Goal: Transaction & Acquisition: Purchase product/service

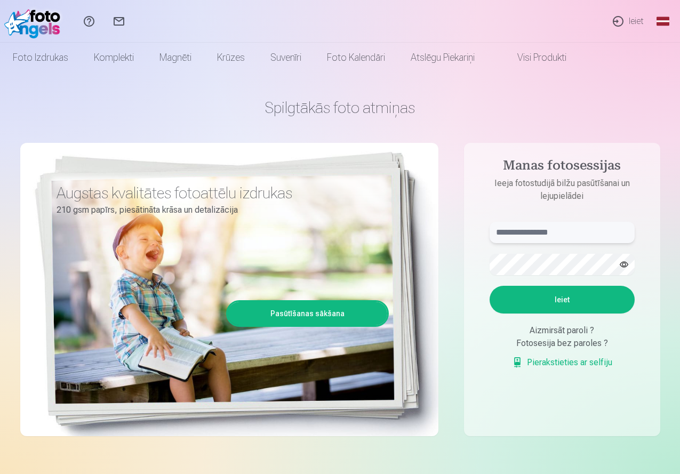
click at [512, 230] on input "text" at bounding box center [562, 232] width 145 height 21
click at [569, 302] on button "Ieiet" at bounding box center [562, 300] width 145 height 28
click at [527, 233] on input "**********" at bounding box center [562, 232] width 145 height 21
click at [531, 229] on input "**********" at bounding box center [562, 232] width 145 height 21
type input "**********"
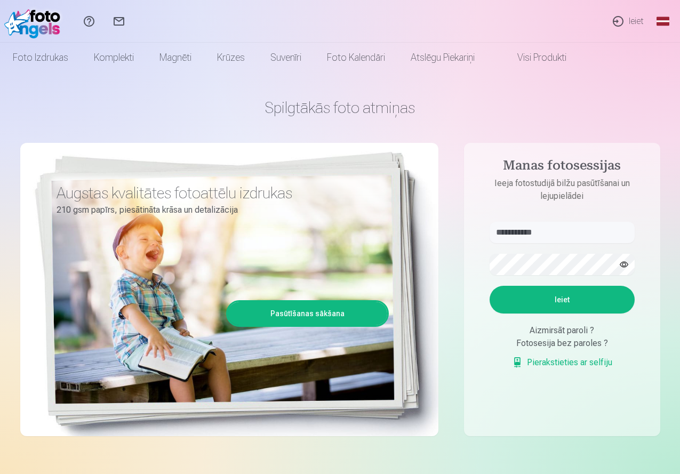
click at [567, 298] on button "Ieiet" at bounding box center [562, 300] width 145 height 28
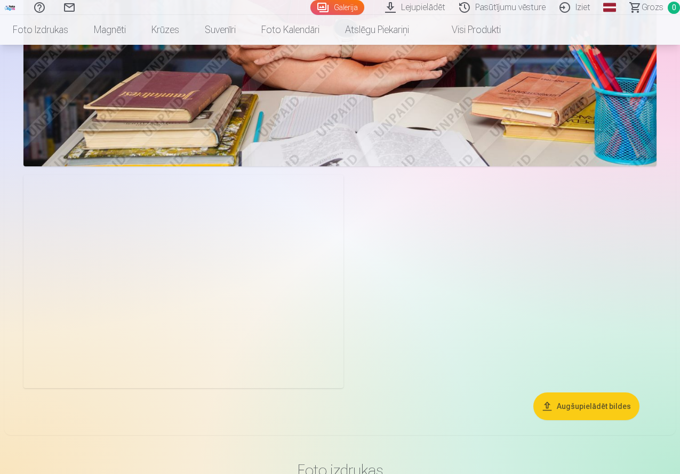
scroll to position [1227, 0]
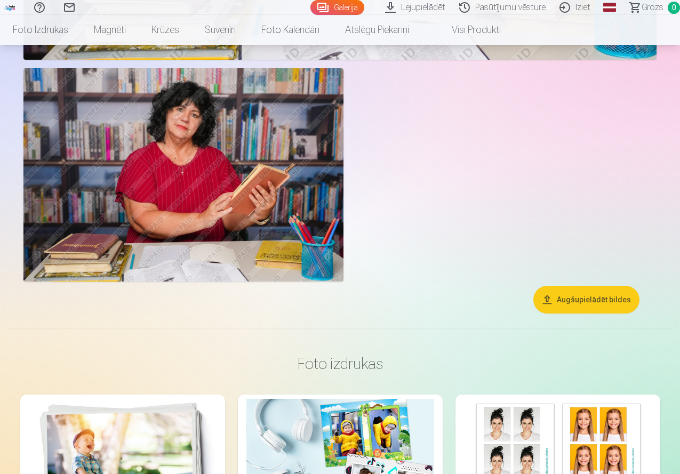
click at [592, 314] on button "Augšupielādēt bildes" at bounding box center [587, 300] width 106 height 28
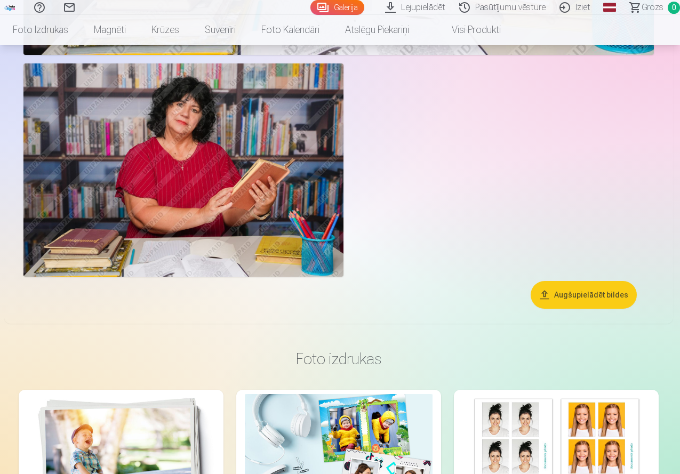
scroll to position [1230, 0]
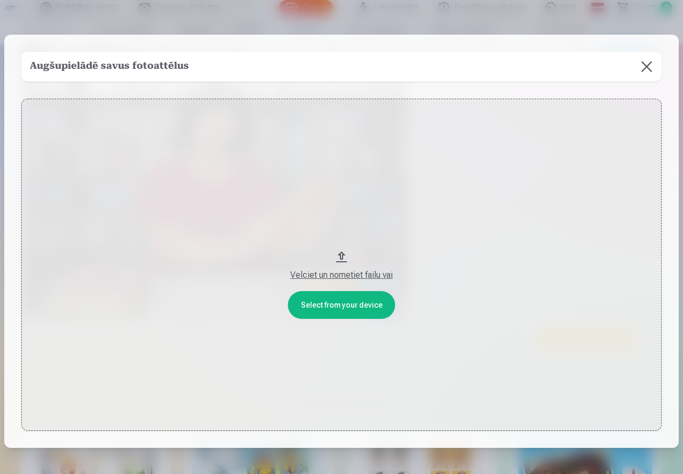
click at [351, 272] on div "Velciet un nometiet failu vai" at bounding box center [341, 275] width 619 height 13
click at [233, 69] on div "Augšupielādē savus fotoattēlus" at bounding box center [341, 67] width 640 height 30
drag, startPoint x: 336, startPoint y: 252, endPoint x: 344, endPoint y: 212, distance: 40.4
click at [344, 212] on button "Velciet un nometiet failu vai" at bounding box center [341, 265] width 640 height 332
click at [639, 61] on button at bounding box center [647, 67] width 30 height 30
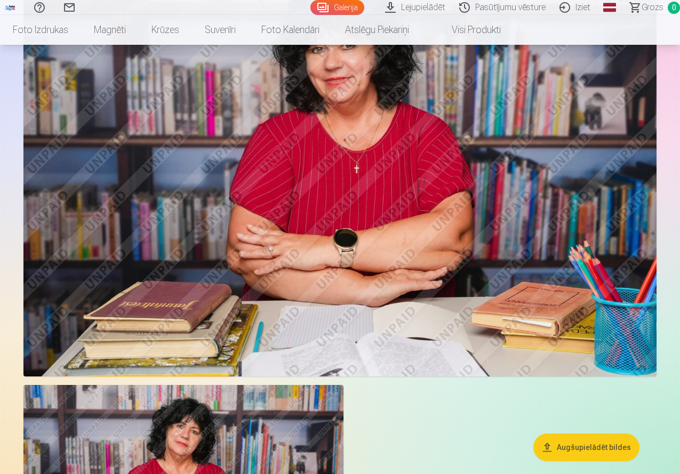
scroll to position [1124, 0]
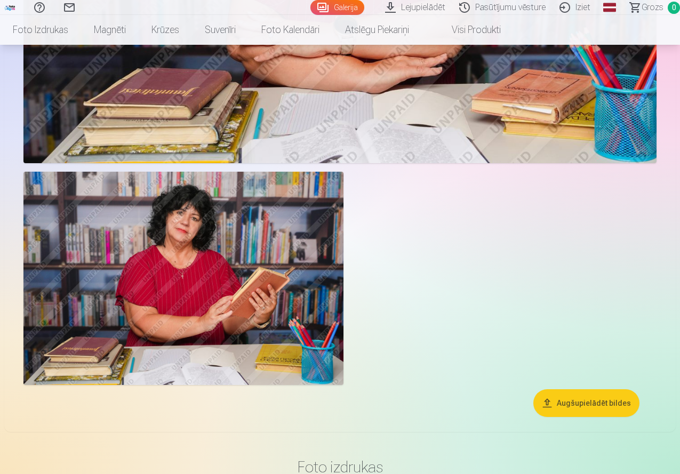
click at [394, 5] on link "Lejupielādēt" at bounding box center [417, 7] width 74 height 15
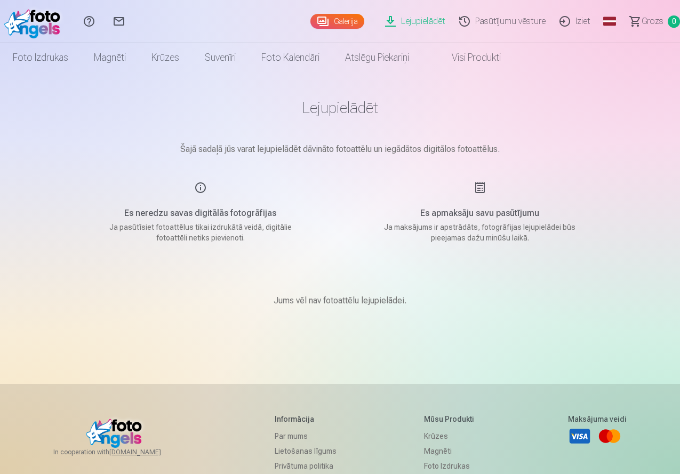
click at [646, 22] on span "Grozs" at bounding box center [653, 21] width 22 height 13
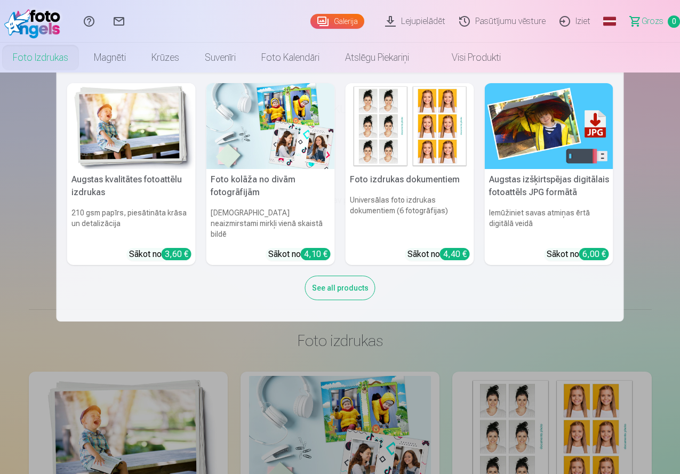
click at [81, 58] on link "Foto izdrukas" at bounding box center [40, 58] width 81 height 30
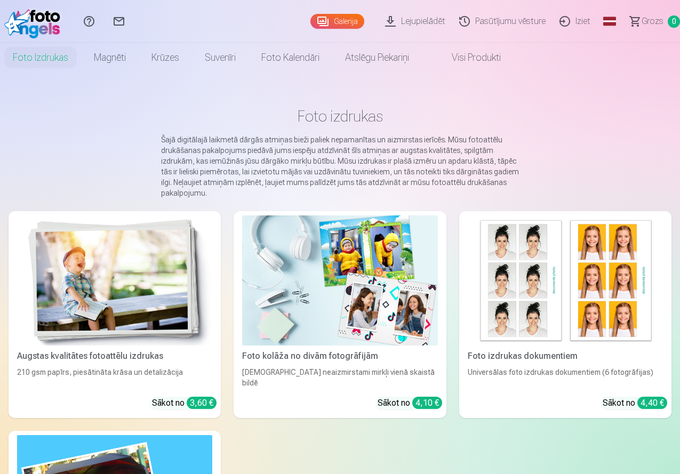
click at [314, 15] on link "Galerija" at bounding box center [338, 21] width 54 height 15
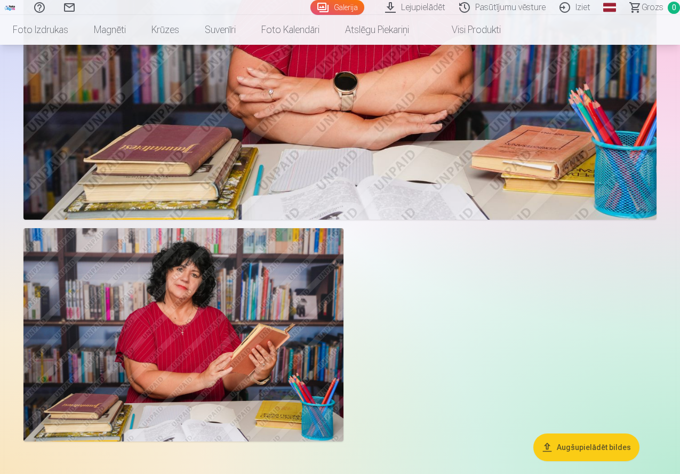
scroll to position [1281, 0]
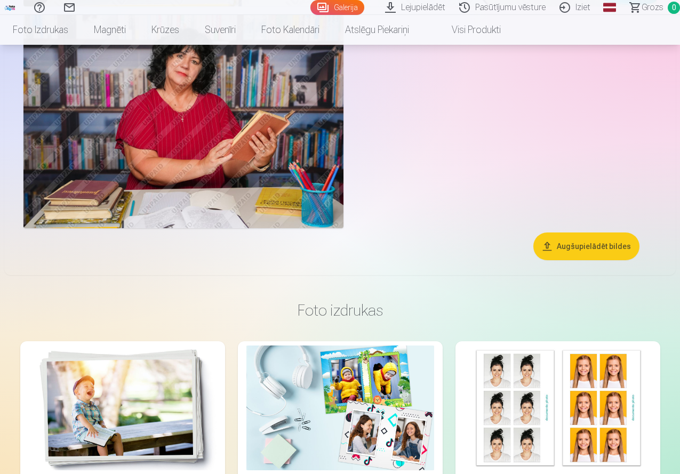
click at [561, 260] on button "Augšupielādēt bildes" at bounding box center [587, 247] width 106 height 28
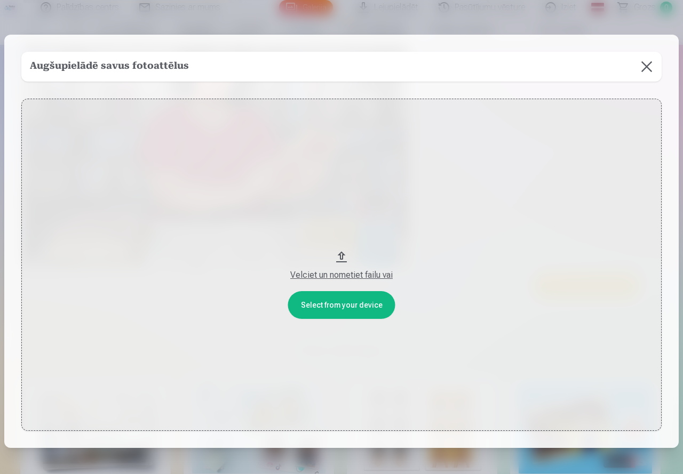
click at [346, 273] on div "Velciet un nometiet failu vai" at bounding box center [341, 275] width 619 height 13
click at [140, 64] on h5 "Augšupielādē savus fotoattēlus" at bounding box center [109, 66] width 159 height 15
click at [644, 66] on button at bounding box center [647, 67] width 30 height 30
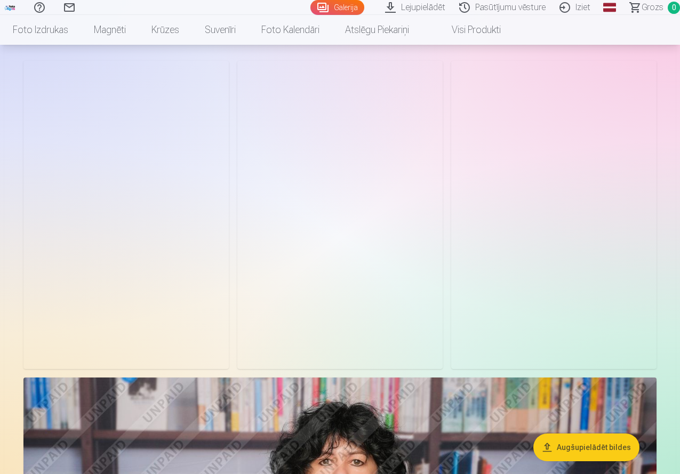
scroll to position [0, 0]
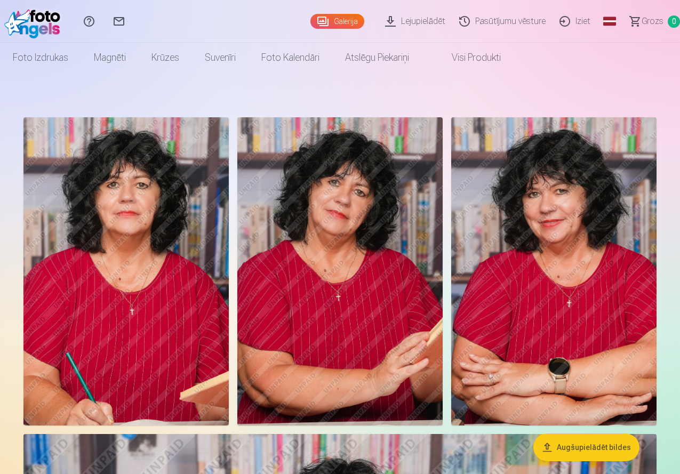
click at [398, 21] on link "Lejupielādēt" at bounding box center [417, 21] width 74 height 43
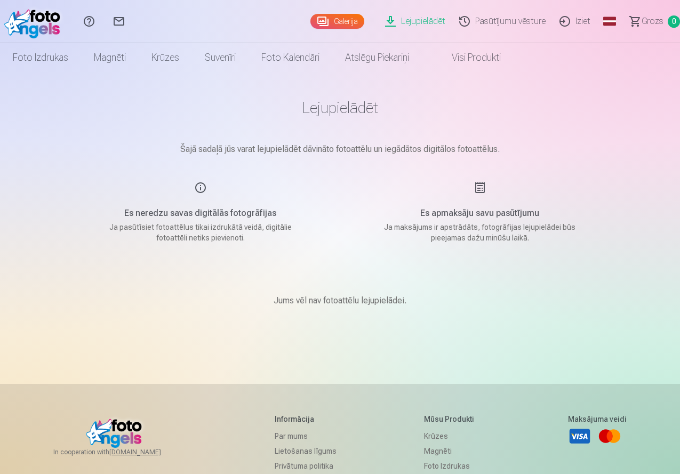
click at [311, 19] on link "Galerija" at bounding box center [338, 21] width 54 height 15
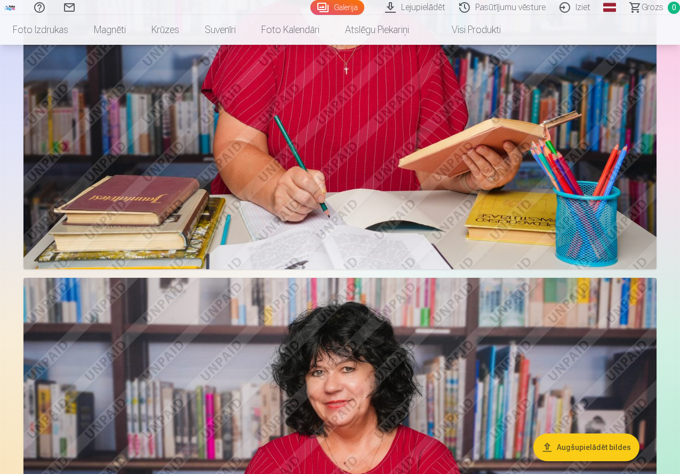
scroll to position [427, 0]
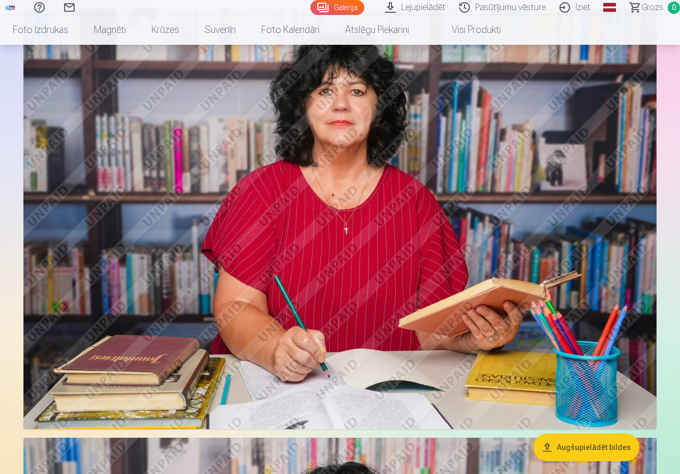
click at [311, 192] on img at bounding box center [339, 218] width 633 height 422
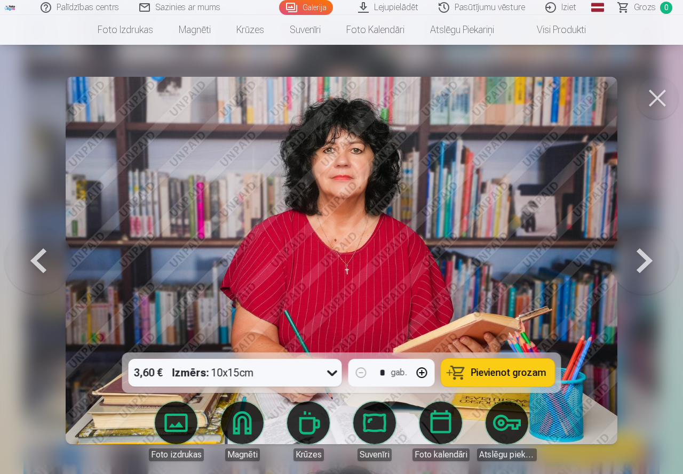
click at [642, 263] on button at bounding box center [644, 260] width 68 height 163
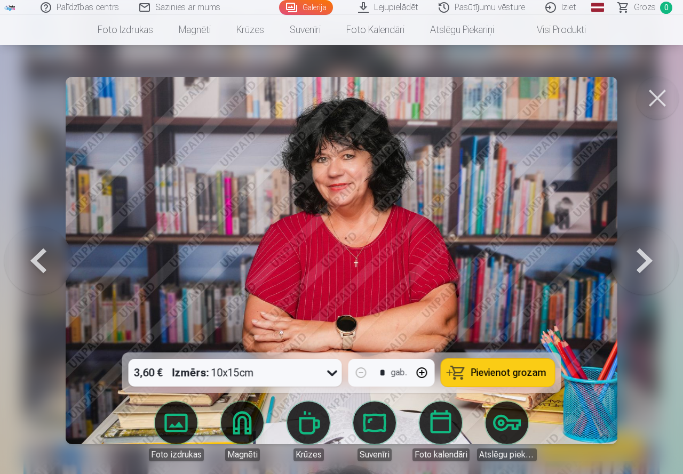
click at [642, 263] on button at bounding box center [644, 260] width 68 height 163
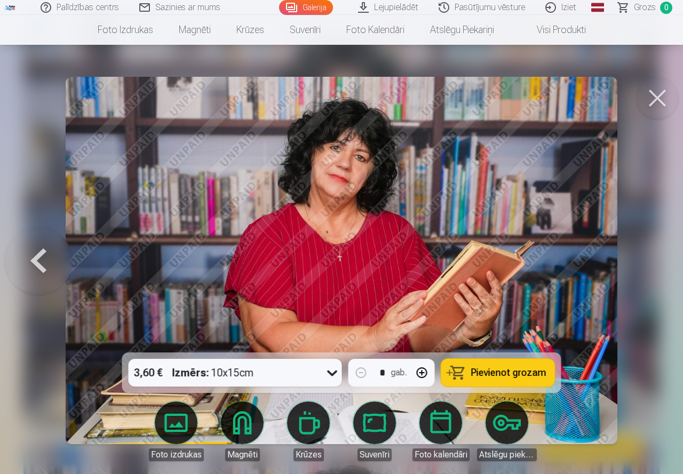
click at [656, 99] on button at bounding box center [657, 98] width 43 height 43
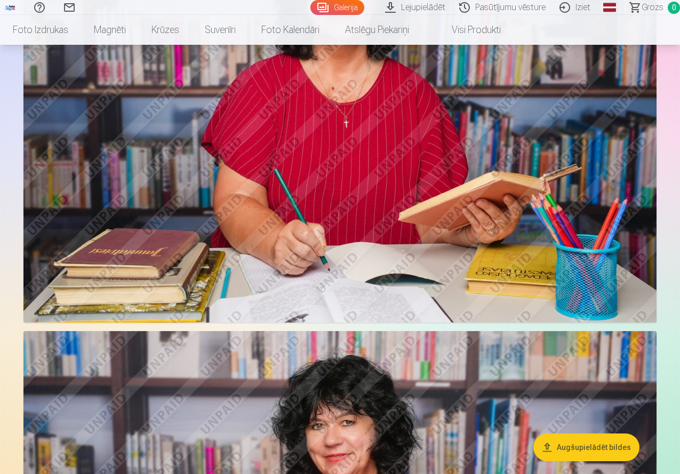
scroll to position [374, 0]
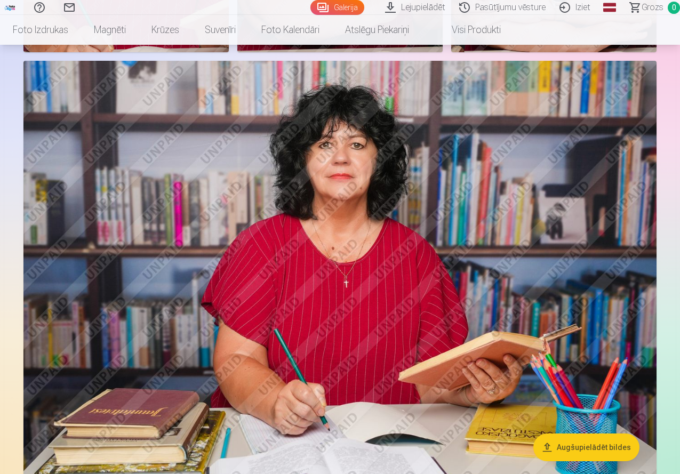
click at [391, 7] on link "Lejupielādēt" at bounding box center [417, 7] width 74 height 15
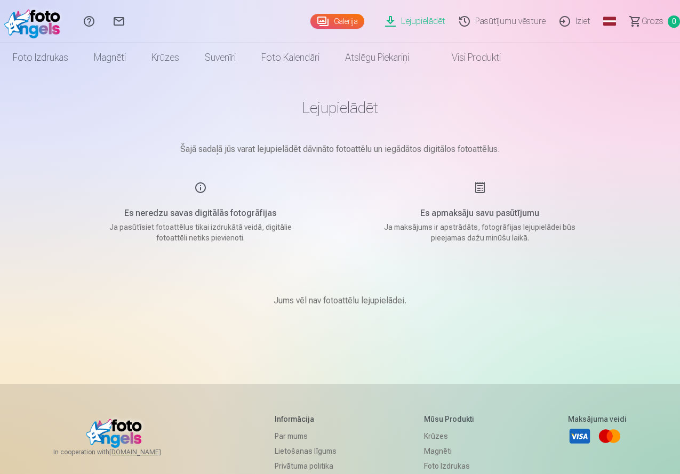
click at [390, 18] on link "Lejupielādēt" at bounding box center [417, 21] width 74 height 43
click at [311, 17] on link "Galerija" at bounding box center [338, 21] width 54 height 15
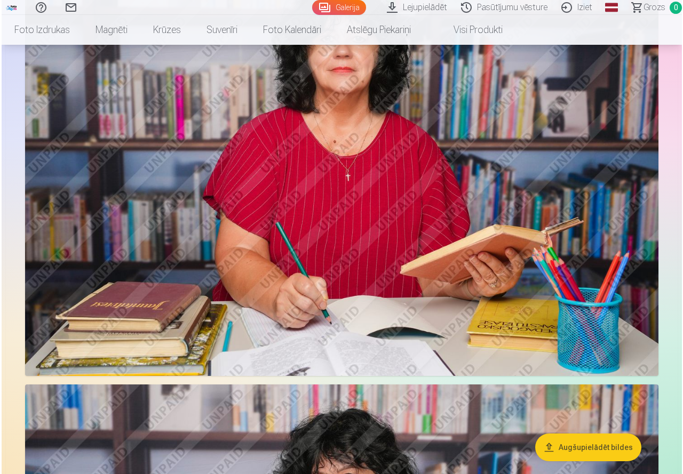
scroll to position [427, 0]
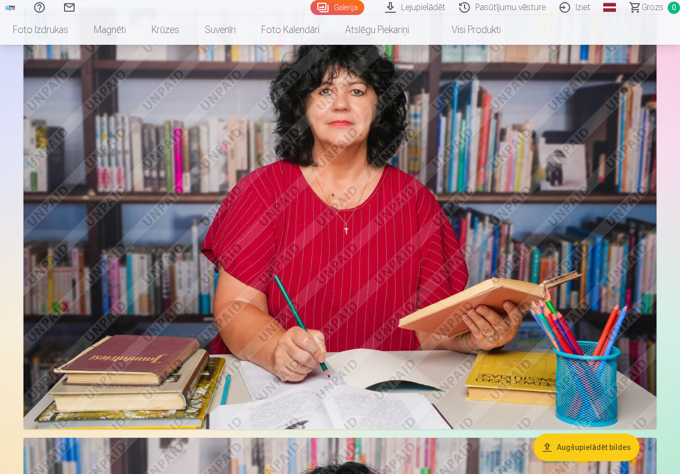
click at [422, 218] on img at bounding box center [339, 218] width 633 height 422
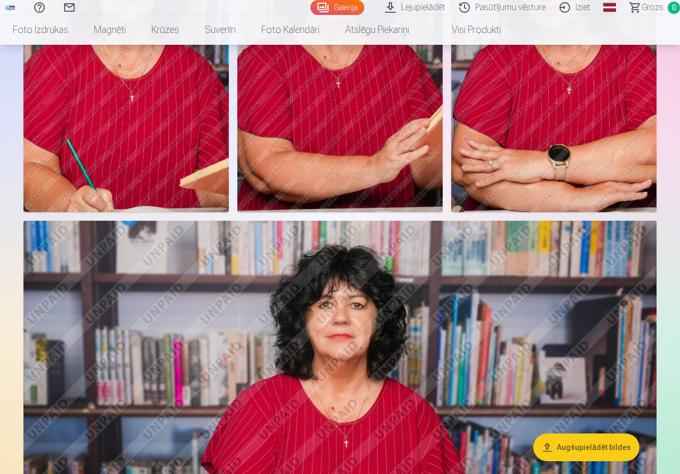
scroll to position [374, 0]
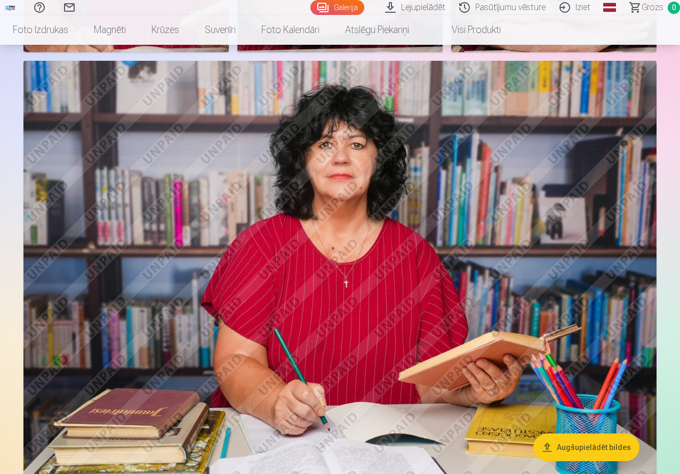
click at [404, 3] on link "Lejupielādēt" at bounding box center [417, 7] width 74 height 15
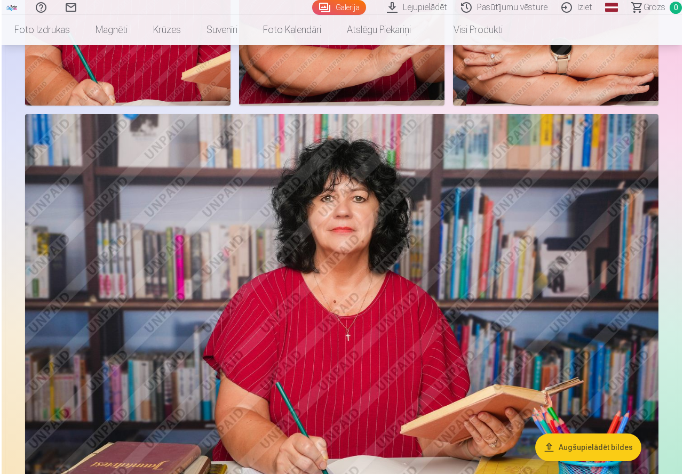
scroll to position [374, 0]
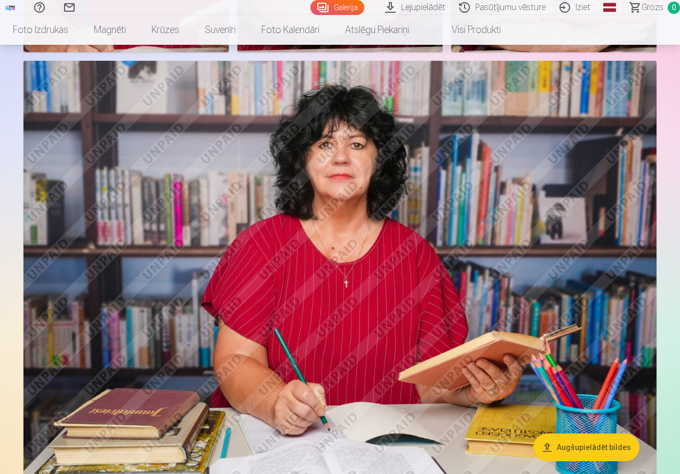
click at [565, 447] on button "Augšupielādēt bildes" at bounding box center [587, 448] width 106 height 28
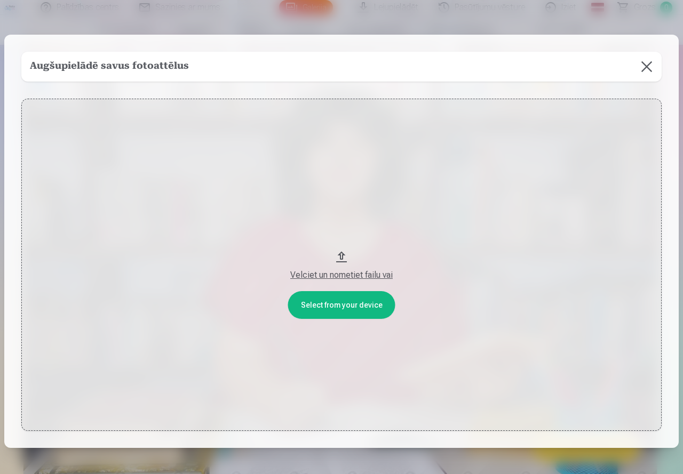
click at [642, 60] on button at bounding box center [647, 67] width 30 height 30
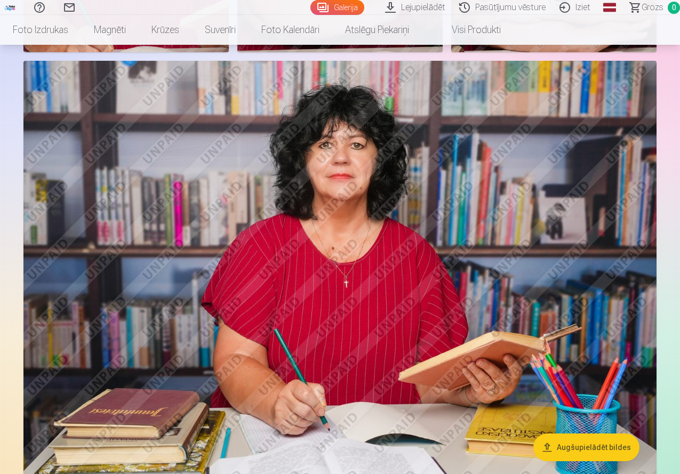
click at [293, 203] on img at bounding box center [339, 272] width 633 height 422
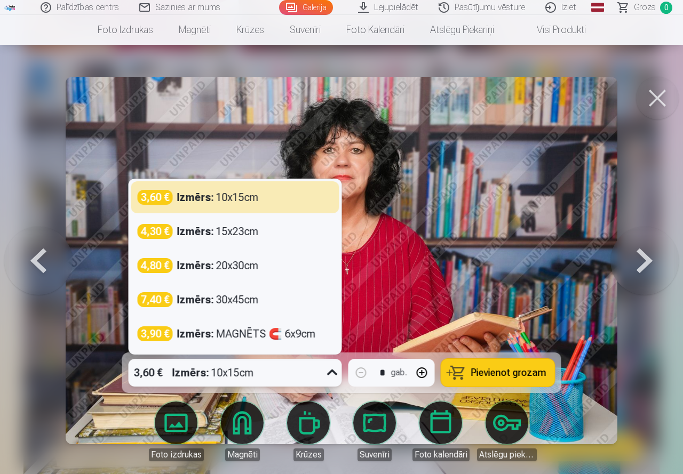
click at [328, 372] on icon at bounding box center [332, 372] width 17 height 17
click at [494, 267] on img at bounding box center [342, 261] width 552 height 368
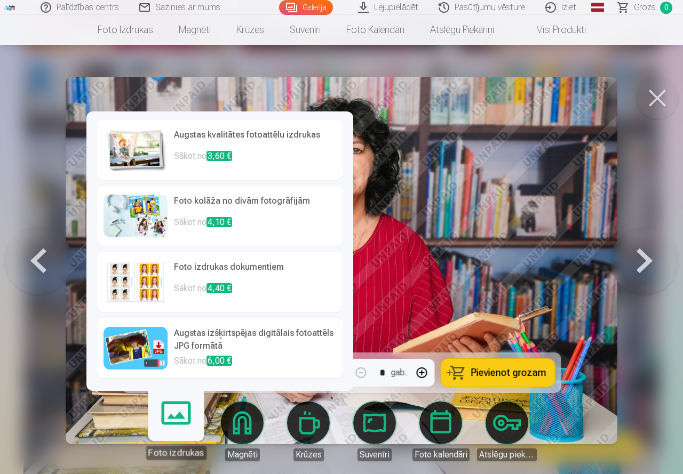
click at [205, 339] on h6 "Augstas izšķirtspējas digitālais fotoattēls JPG formātā" at bounding box center [255, 341] width 162 height 28
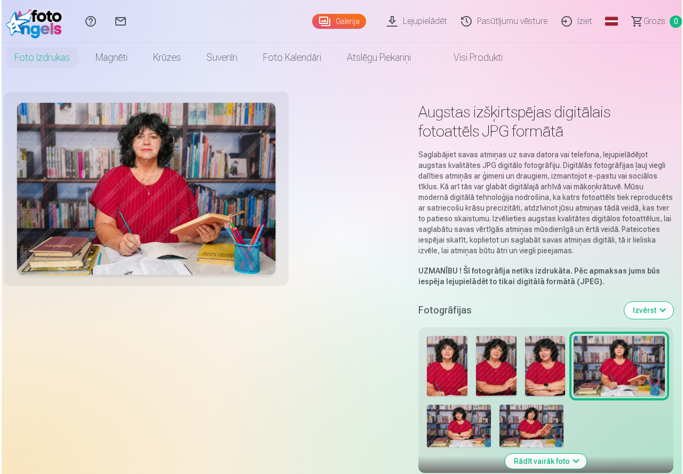
scroll to position [374, 0]
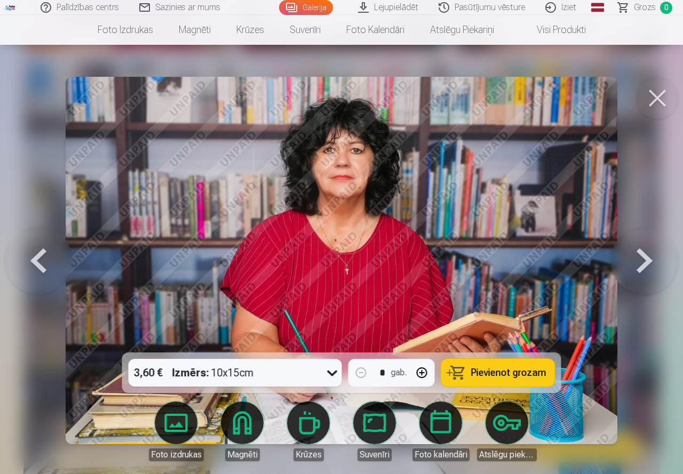
click at [394, 5] on link "Lejupielādēt" at bounding box center [388, 7] width 81 height 15
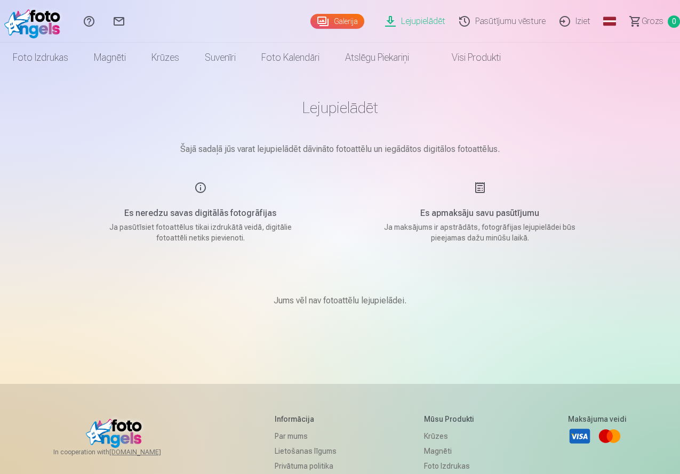
click at [191, 242] on p "Ja pasūtīsiet fotoattēlus tikai izdrukātā veidā, digitālie fotoattēli netiks pi…" at bounding box center [200, 232] width 203 height 21
click at [201, 187] on div "Es neredzu savas digitālās fotogrāfijas Ja pasūtīsiet fotoattēlus tikai izdrukā…" at bounding box center [201, 212] width 254 height 62
click at [190, 218] on h5 "Es neredzu savas digitālās fotogrāfijas" at bounding box center [200, 213] width 203 height 13
click at [220, 220] on div "Es neredzu savas digitālās fotogrāfijas Ja pasūtīsiet fotoattēlus tikai izdrukā…" at bounding box center [201, 212] width 254 height 62
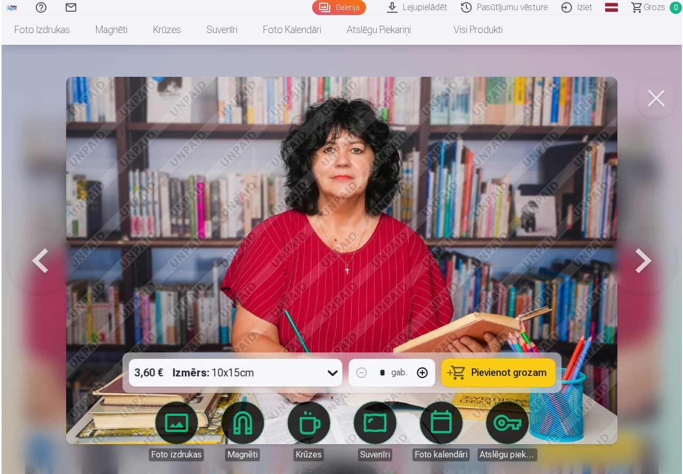
scroll to position [203, 0]
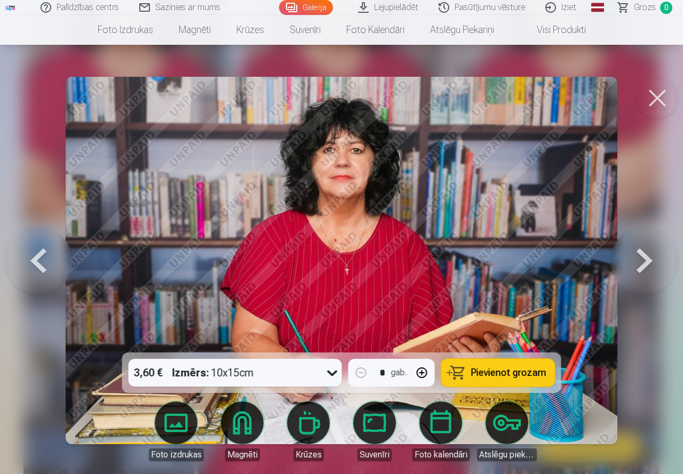
click at [323, 4] on link "Galerija" at bounding box center [306, 7] width 54 height 15
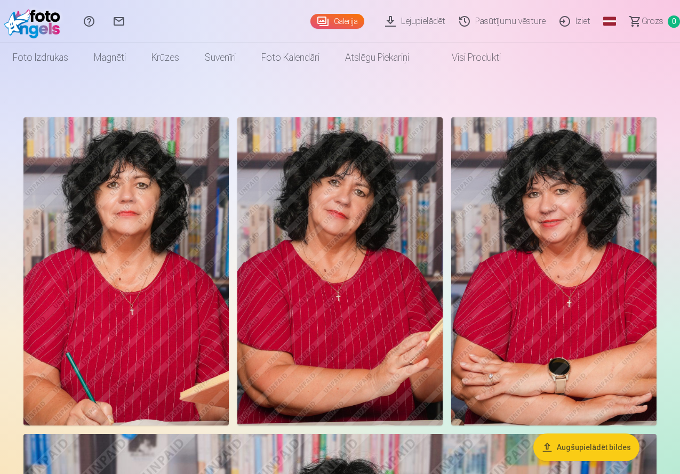
click at [158, 285] on img at bounding box center [125, 271] width 205 height 308
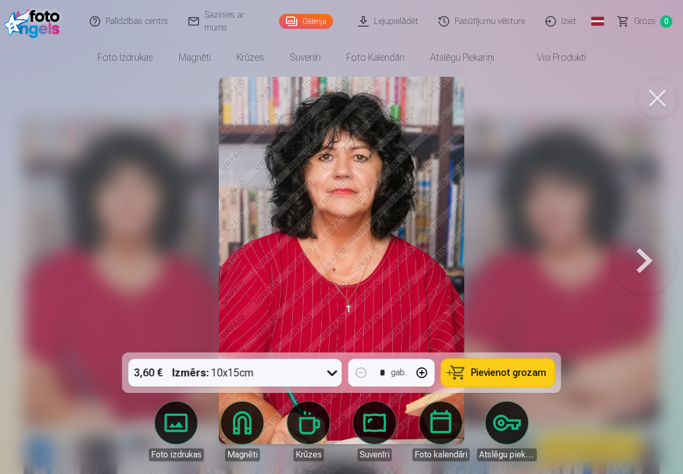
click at [637, 253] on button at bounding box center [644, 260] width 68 height 163
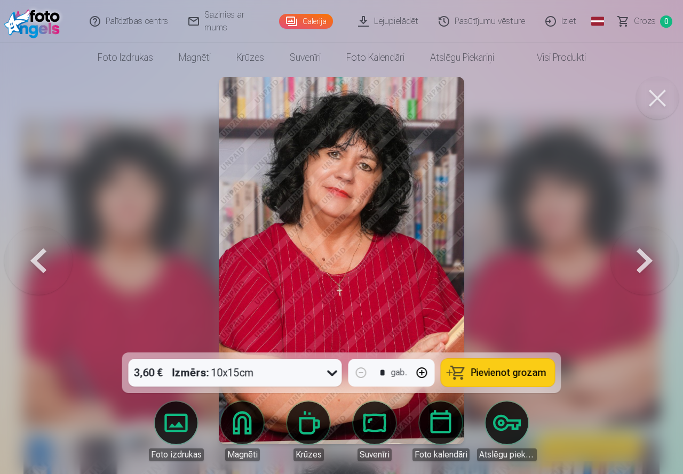
click at [637, 253] on button at bounding box center [644, 260] width 68 height 163
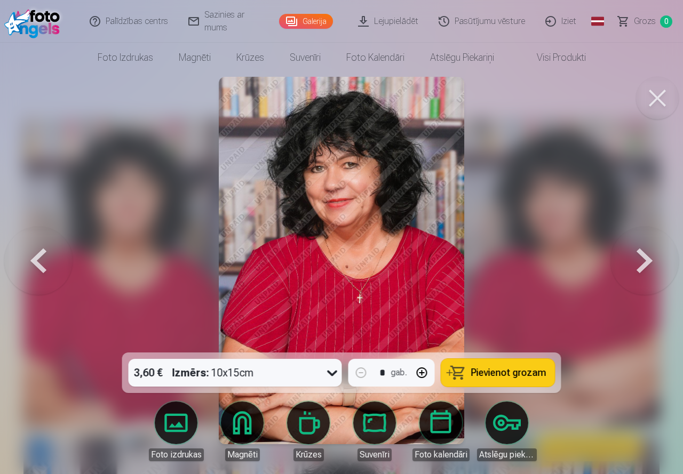
click at [44, 254] on button at bounding box center [38, 260] width 68 height 163
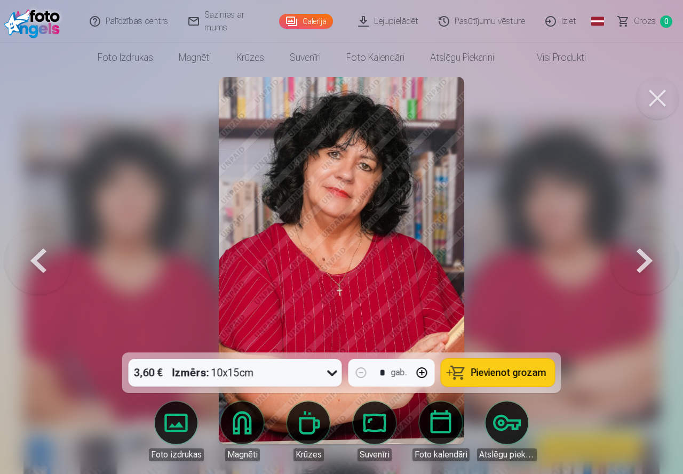
click at [44, 254] on button at bounding box center [38, 260] width 68 height 163
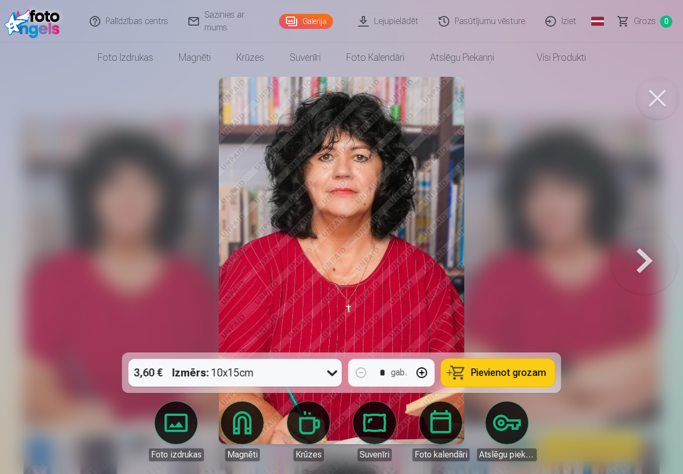
click at [489, 370] on span "Pievienot grozam" at bounding box center [508, 373] width 75 height 10
click at [644, 20] on span "Grozs" at bounding box center [645, 21] width 22 height 13
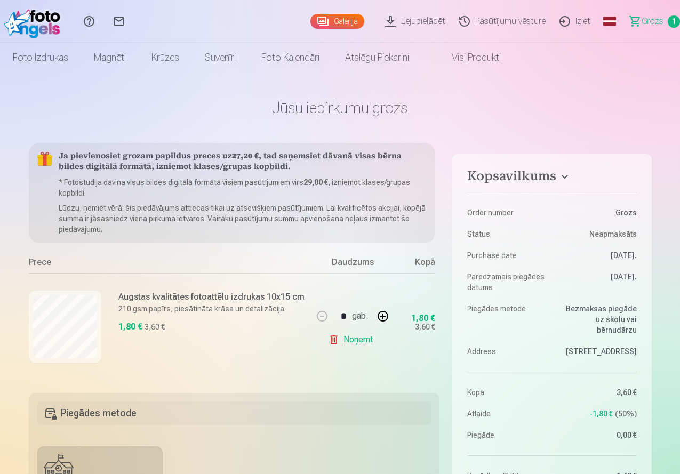
click at [314, 19] on link "Galerija" at bounding box center [338, 21] width 54 height 15
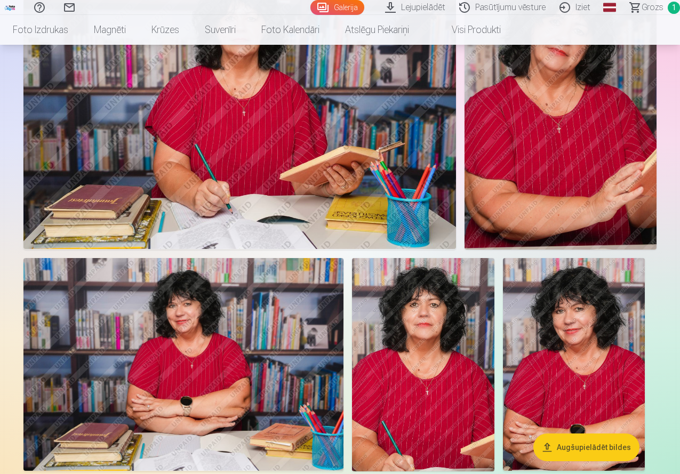
scroll to position [374, 0]
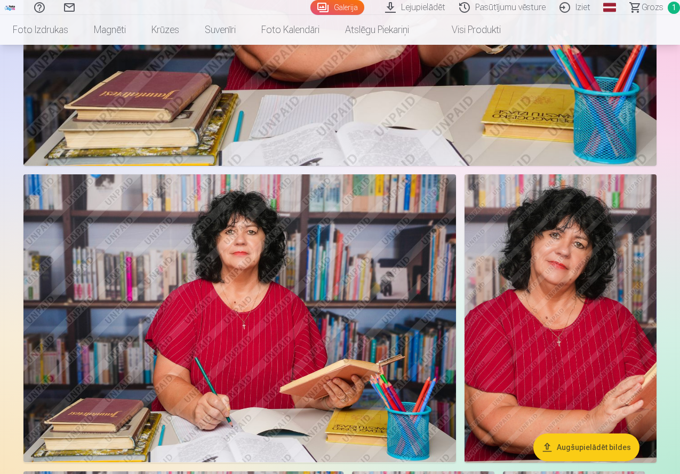
click at [645, 6] on span "Grozs" at bounding box center [653, 7] width 22 height 13
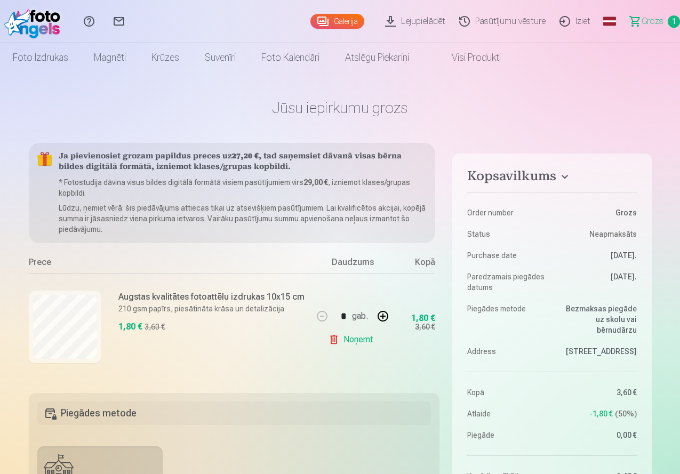
click at [319, 20] on link "Galerija" at bounding box center [338, 21] width 54 height 15
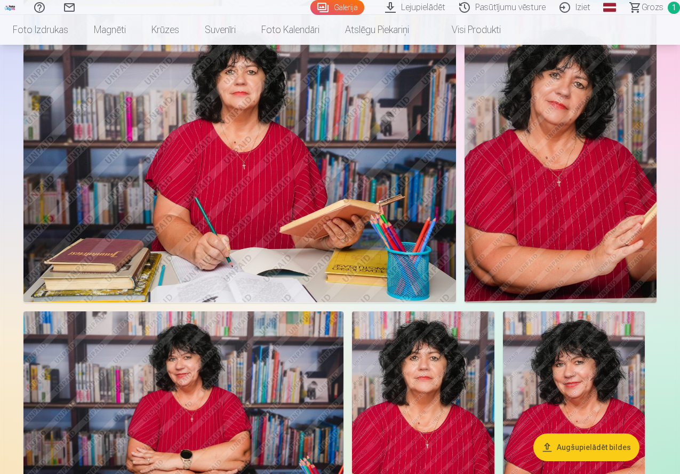
scroll to position [640, 0]
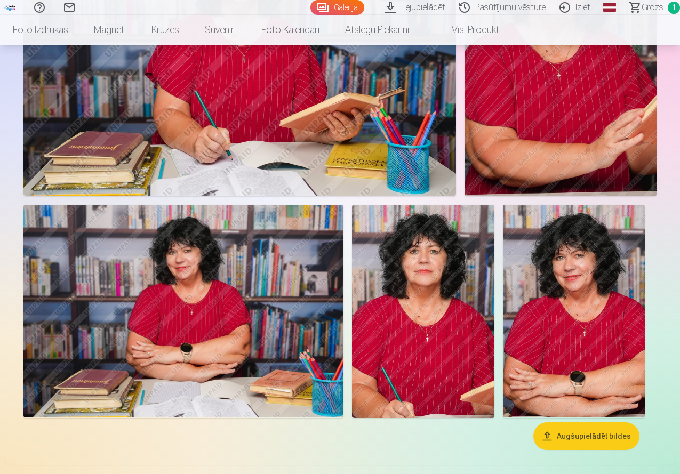
click at [279, 302] on img at bounding box center [183, 311] width 320 height 213
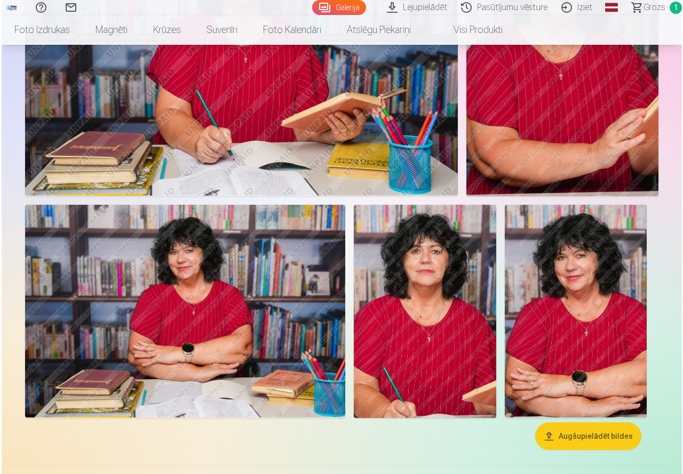
scroll to position [642, 0]
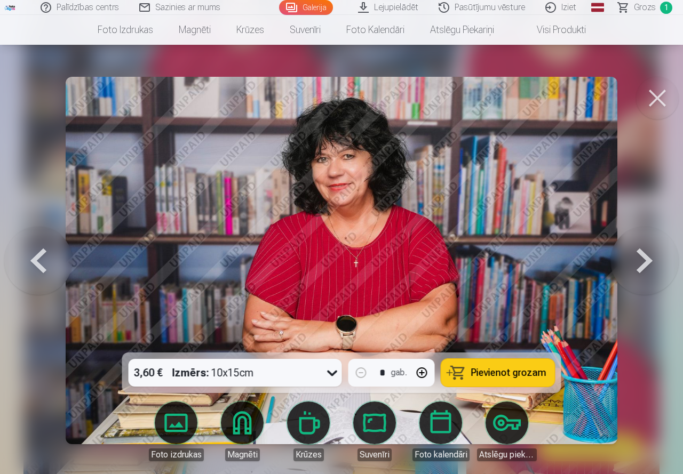
click at [519, 370] on span "Pievienot grozam" at bounding box center [508, 373] width 75 height 10
click at [647, 7] on span "Grozs" at bounding box center [645, 7] width 22 height 13
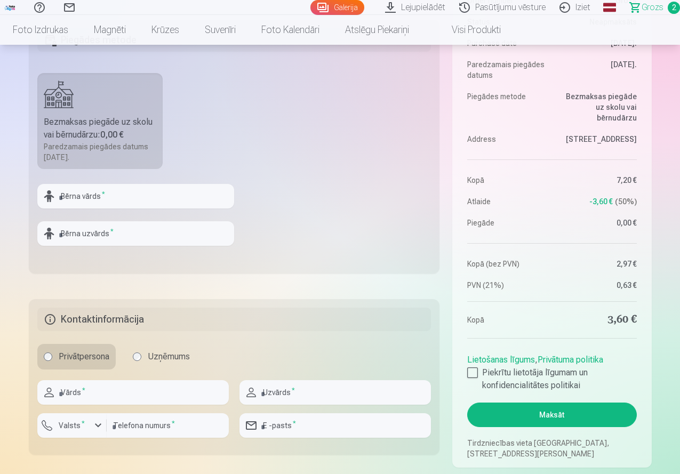
scroll to position [427, 0]
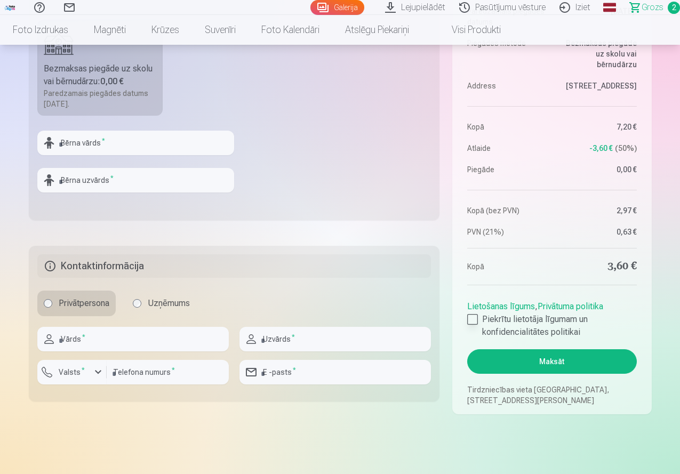
click at [470, 319] on div at bounding box center [472, 319] width 11 height 11
click at [110, 340] on input "text" at bounding box center [133, 339] width 192 height 25
type input "****"
type input "*******"
type input "********"
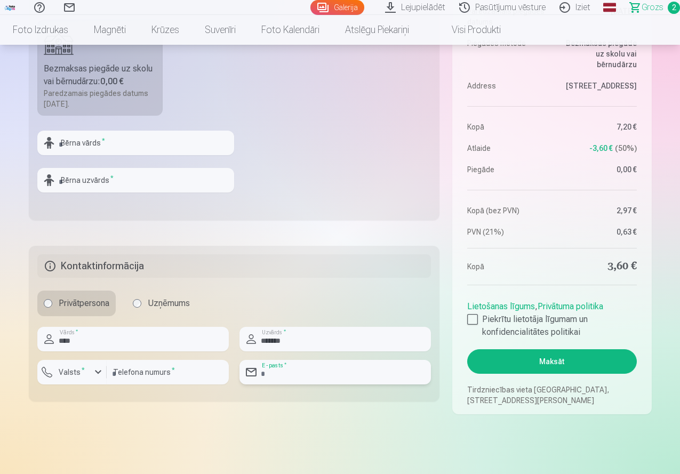
click at [269, 372] on input "email" at bounding box center [336, 372] width 192 height 25
type input "**********"
click at [532, 361] on button "Maksāt" at bounding box center [551, 361] width 169 height 25
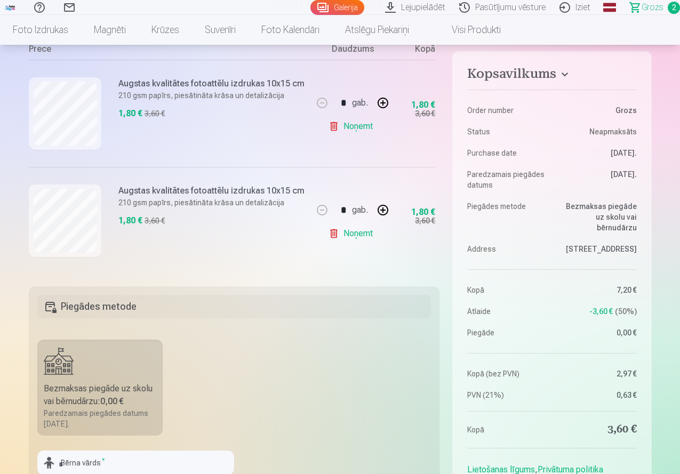
scroll to position [267, 0]
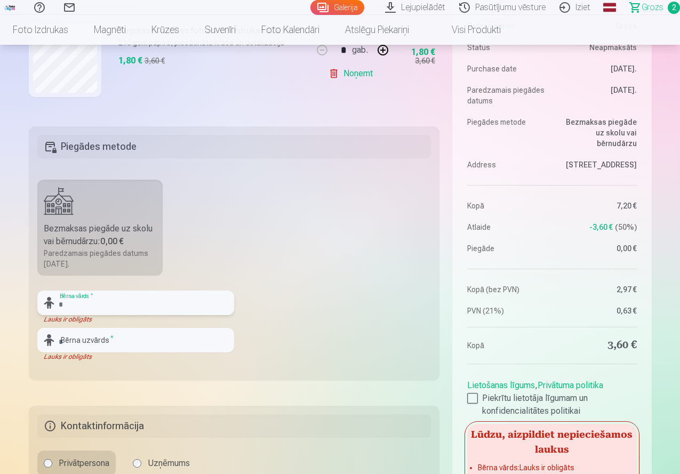
click at [84, 304] on input "text" at bounding box center [135, 303] width 197 height 25
type input "****"
type input "*******"
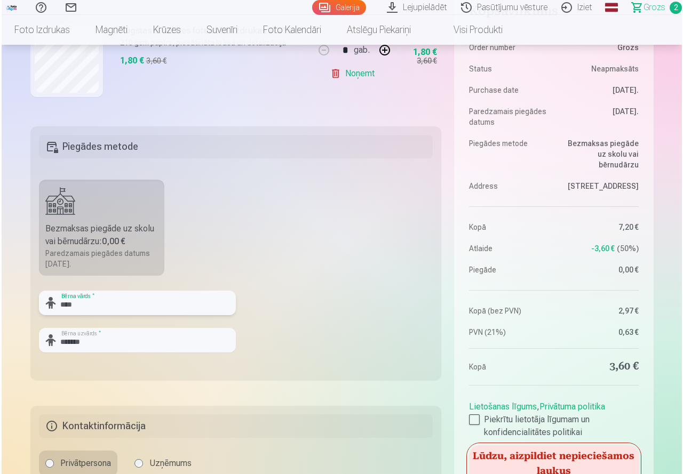
scroll to position [427, 0]
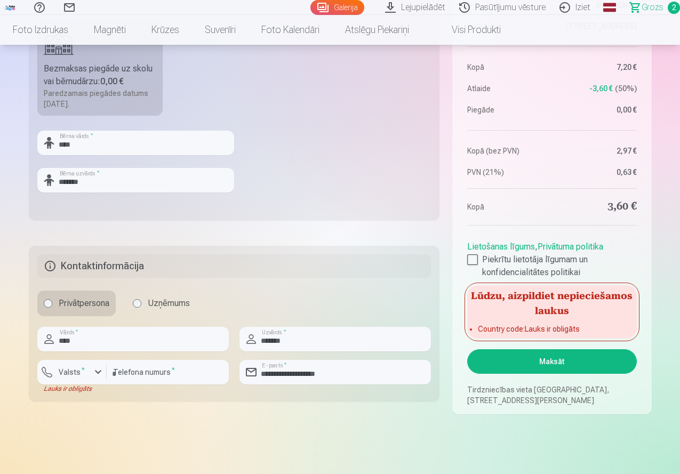
click at [558, 365] on button "Maksāt" at bounding box center [551, 361] width 169 height 25
click at [101, 367] on div "button" at bounding box center [98, 372] width 13 height 13
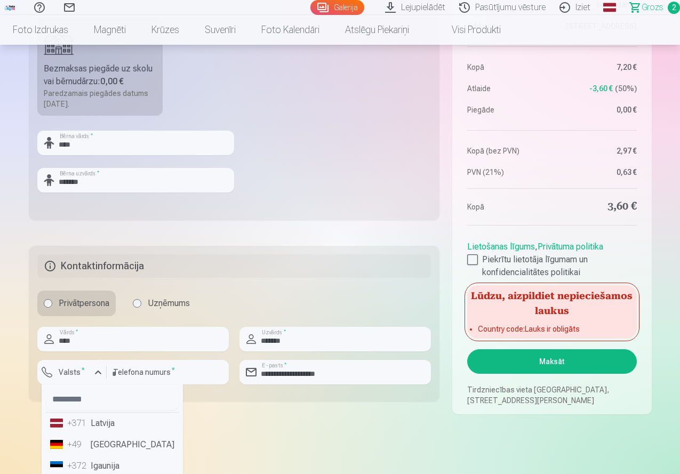
click at [96, 418] on li "+371 Latvija" at bounding box center [112, 423] width 133 height 21
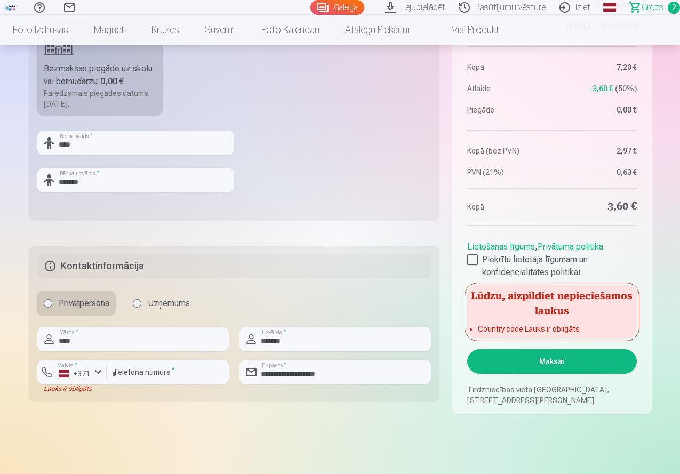
click at [552, 362] on button "Maksāt" at bounding box center [551, 361] width 169 height 25
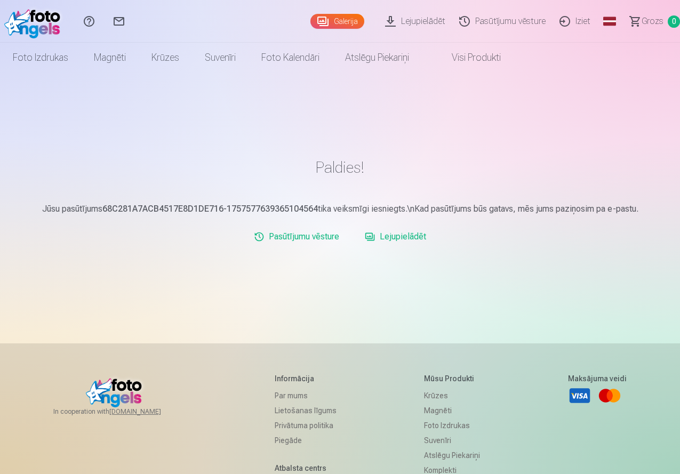
click at [398, 17] on link "Lejupielādēt" at bounding box center [417, 21] width 74 height 43
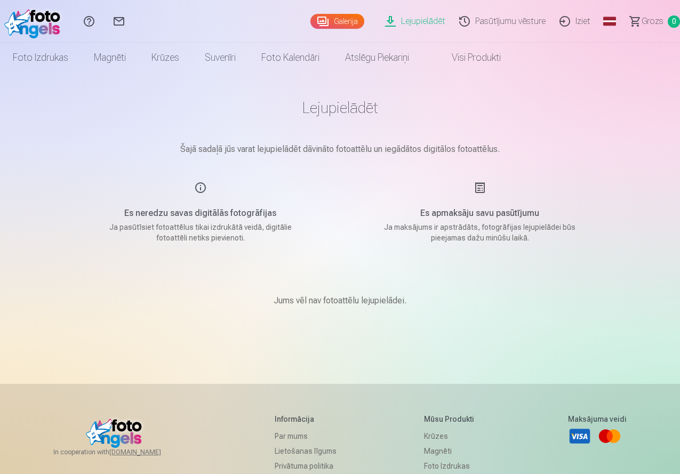
click at [311, 22] on link "Galerija" at bounding box center [338, 21] width 54 height 15
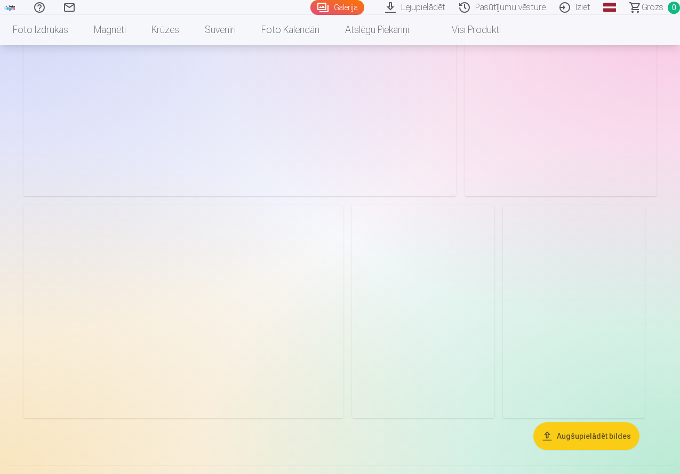
scroll to position [534, 0]
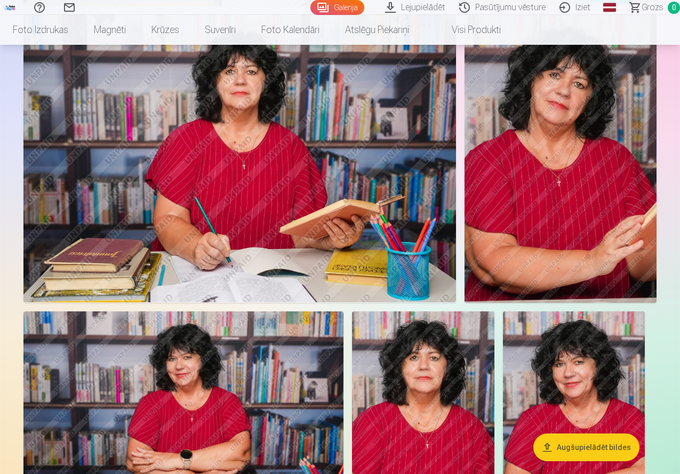
click at [491, 6] on link "Pasūtījumu vēsture" at bounding box center [504, 7] width 100 height 15
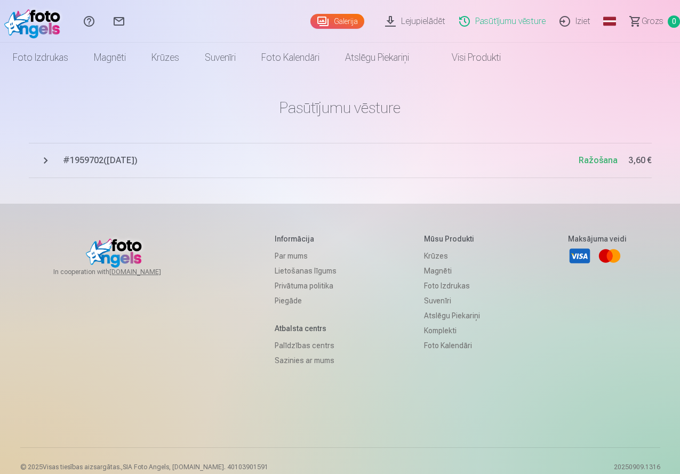
click at [110, 157] on span "# 1959702 ( 11.09.2025 )" at bounding box center [321, 160] width 516 height 13
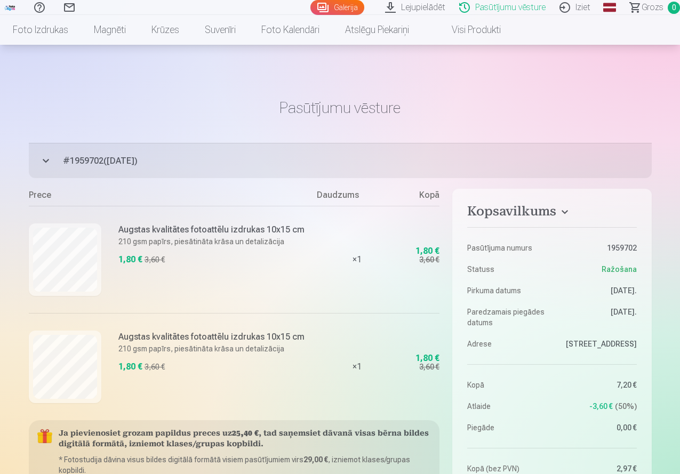
scroll to position [53, 0]
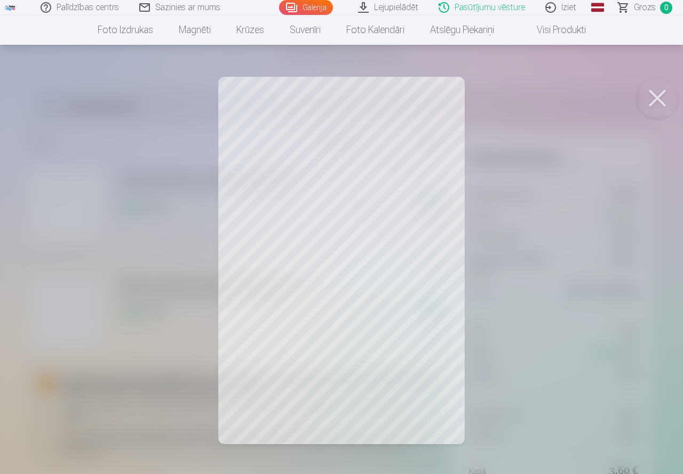
click at [653, 94] on button at bounding box center [657, 98] width 43 height 43
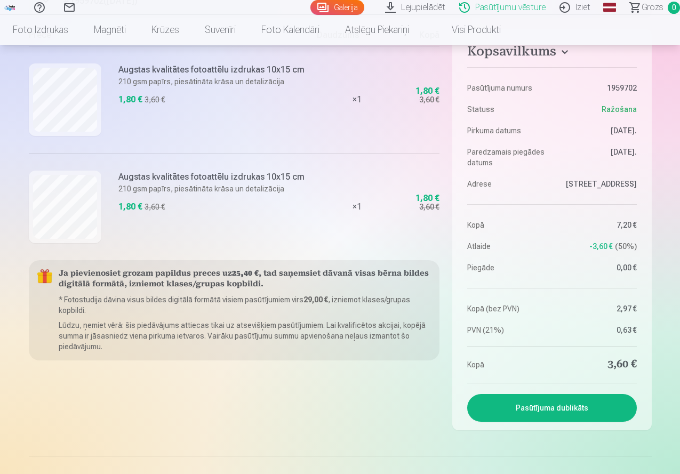
scroll to position [0, 0]
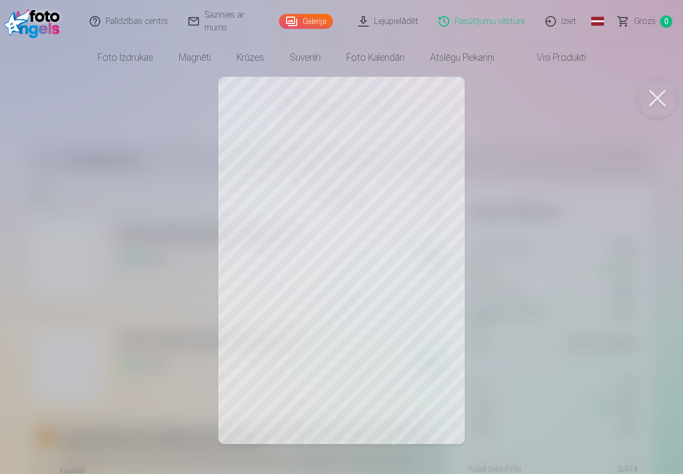
click at [363, 239] on div at bounding box center [341, 237] width 683 height 474
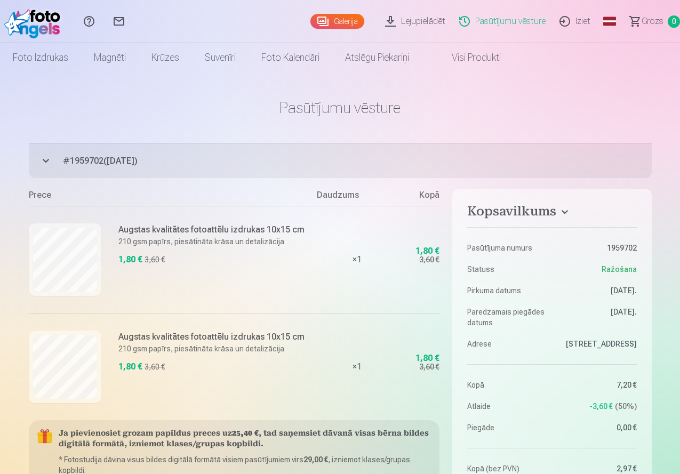
click at [393, 18] on link "Lejupielādēt" at bounding box center [417, 21] width 74 height 43
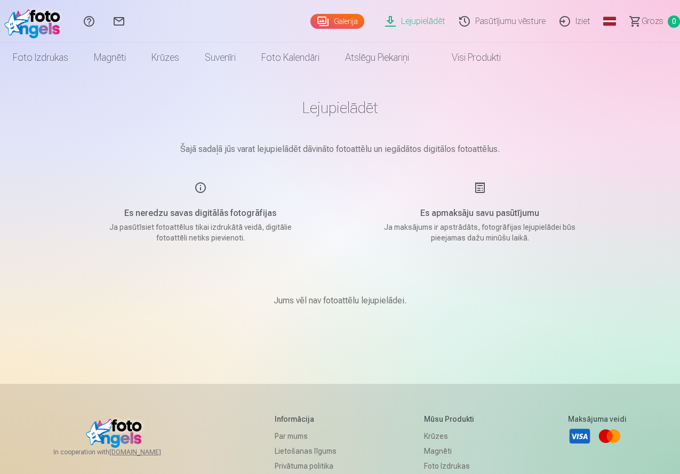
click at [358, 300] on p "Jums vēl nav fotoattēlu lejupielādei." at bounding box center [340, 301] width 133 height 13
click at [317, 18] on link "Galerija" at bounding box center [338, 21] width 54 height 15
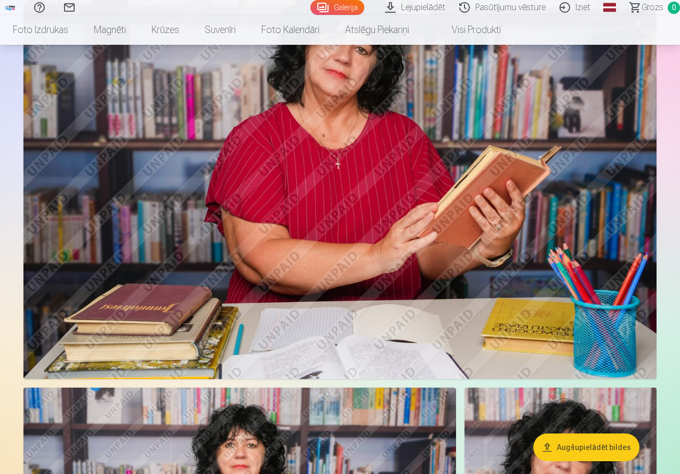
scroll to position [107, 0]
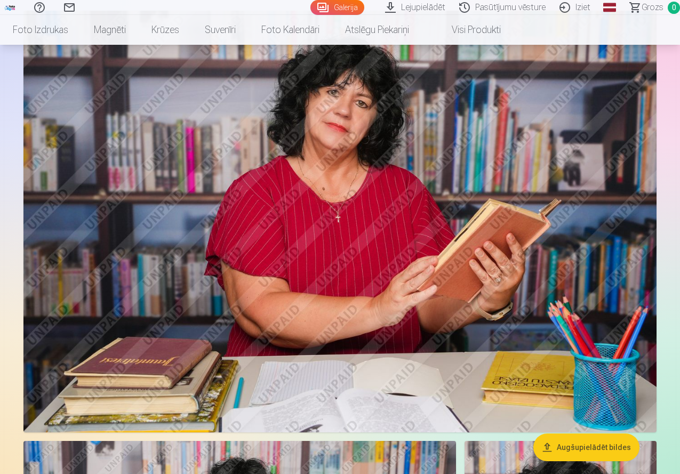
click at [379, 237] on img at bounding box center [339, 222] width 633 height 422
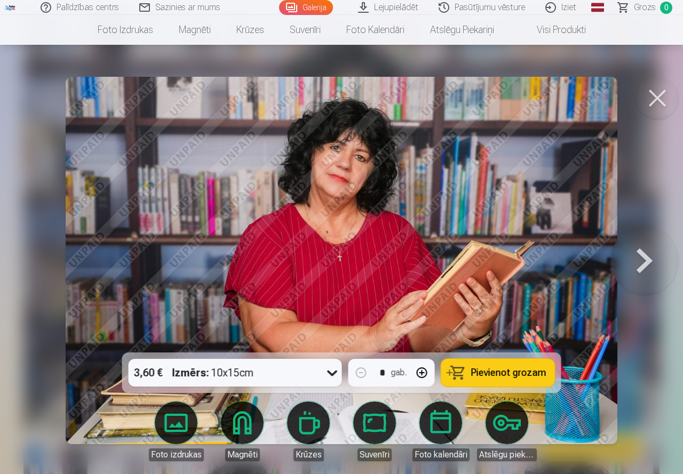
click at [647, 94] on button at bounding box center [657, 98] width 43 height 43
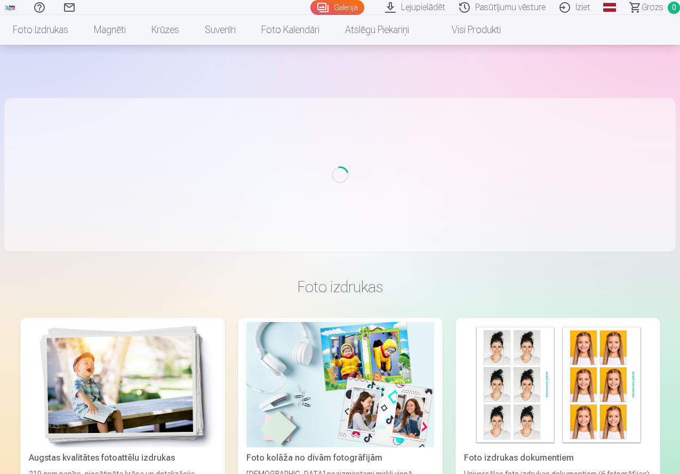
scroll to position [1288, 0]
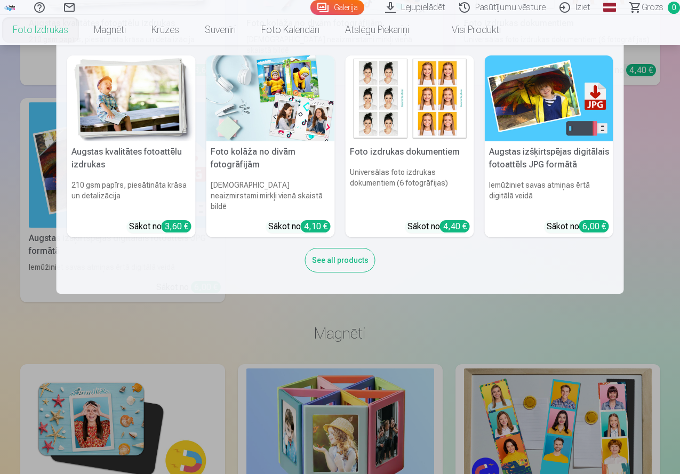
click at [678, 101] on nav "Augstas kvalitātes fotoattēlu izdrukas 210 gsm papīrs, piesātināta krāsa un det…" at bounding box center [340, 169] width 680 height 249
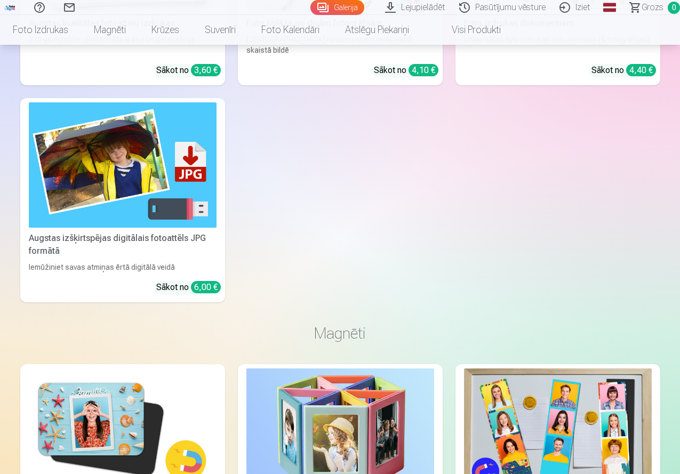
click at [311, 3] on link "Galerija" at bounding box center [338, 7] width 54 height 15
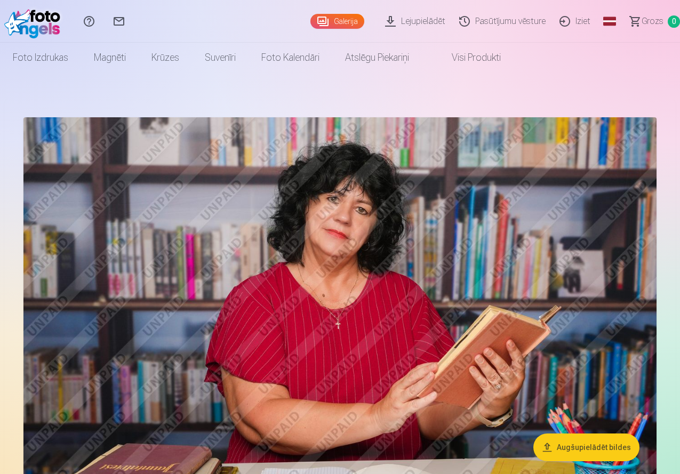
click at [316, 231] on img at bounding box center [339, 328] width 633 height 422
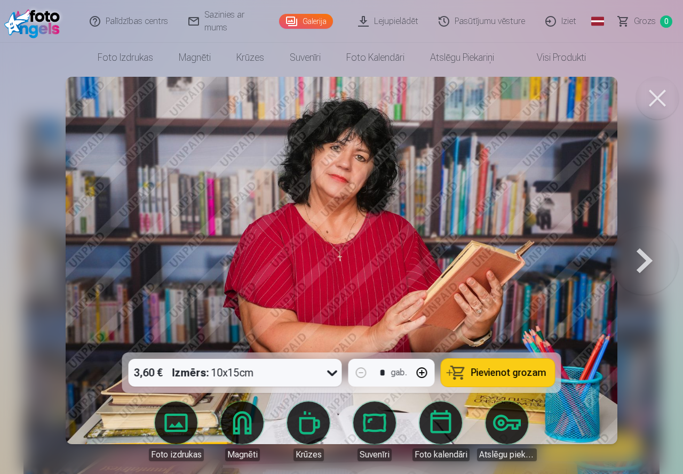
click at [650, 251] on button at bounding box center [644, 260] width 68 height 163
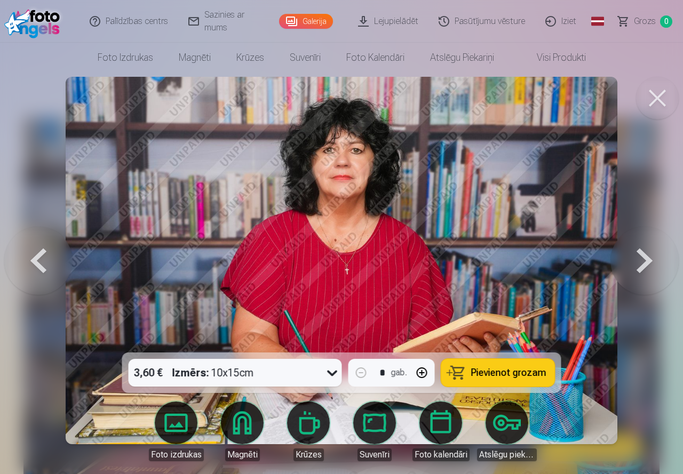
click at [500, 15] on link "Pasūtījumu vēsture" at bounding box center [482, 21] width 107 height 43
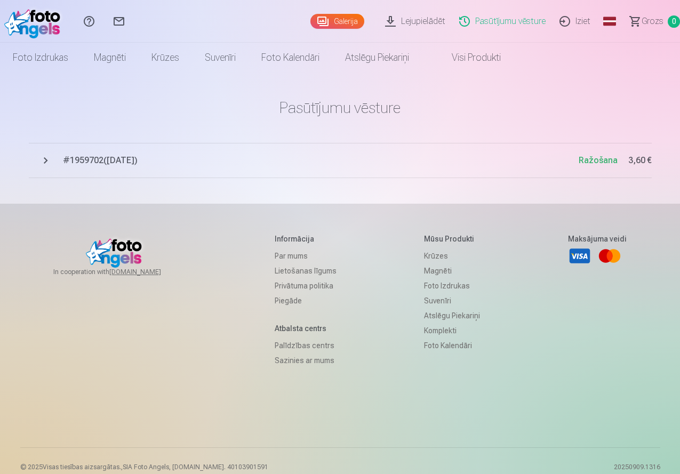
click at [96, 156] on span "# 1959702 ( [DATE] )" at bounding box center [321, 160] width 516 height 13
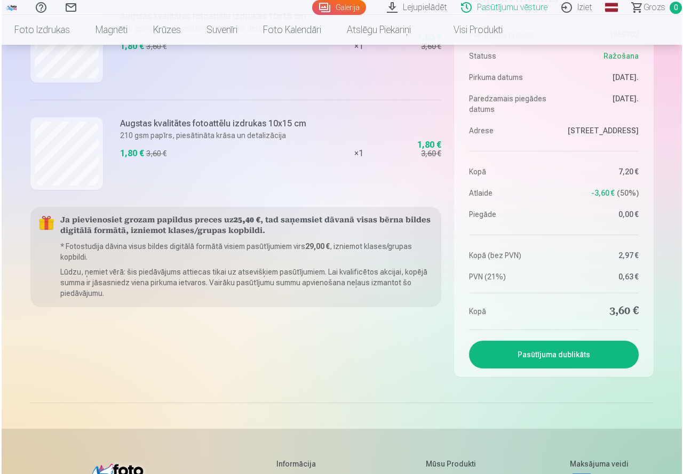
scroll to position [53, 0]
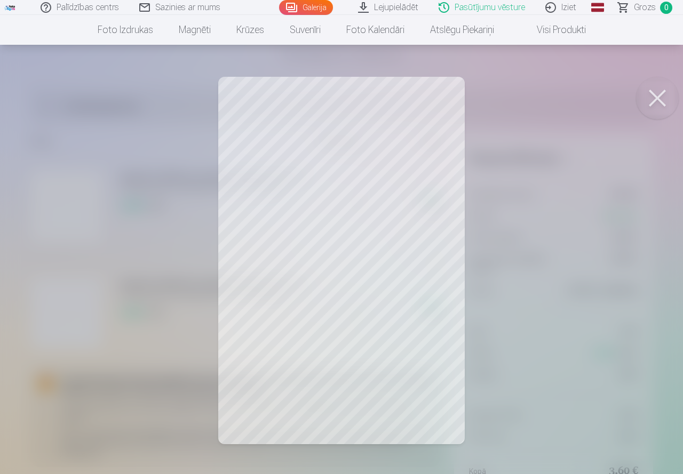
click at [381, 205] on div at bounding box center [341, 237] width 683 height 474
click at [385, 7] on link "Lejupielādēt" at bounding box center [388, 7] width 81 height 15
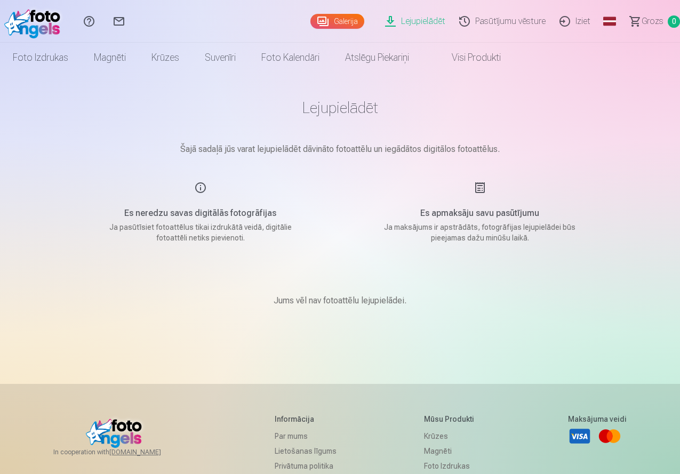
click at [229, 354] on main "Lejupielādēt Šajā sadaļā jūs varat lejupielādēt dāvināto fotoattēlu un iegādāto…" at bounding box center [341, 216] width 534 height 286
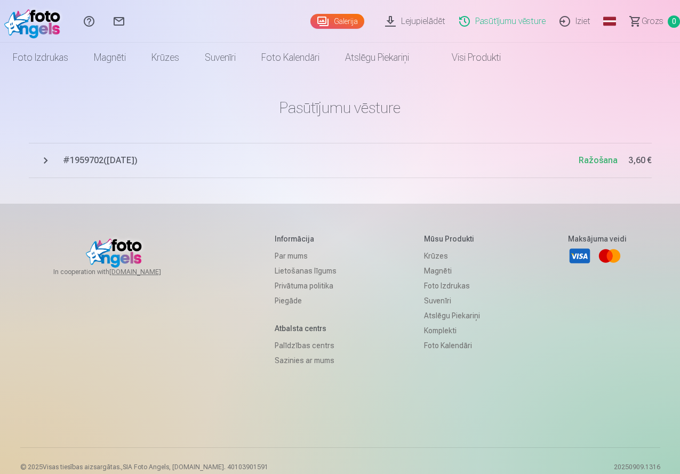
click at [565, 18] on link "Iziet" at bounding box center [576, 21] width 45 height 43
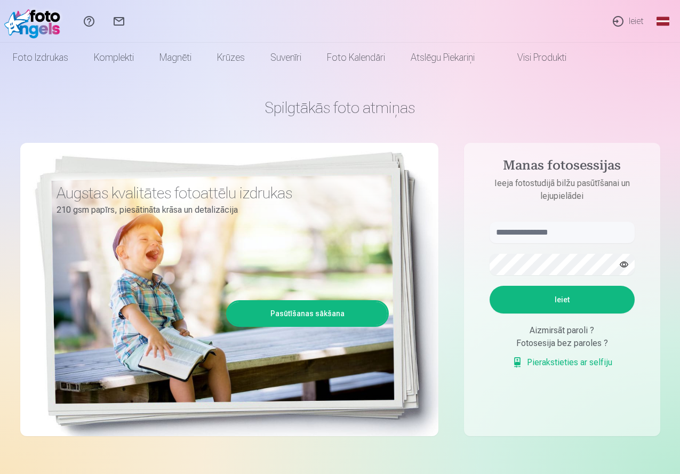
click at [552, 166] on h4 "Manas fotosessijas" at bounding box center [562, 167] width 166 height 19
